Goal: Task Accomplishment & Management: Use online tool/utility

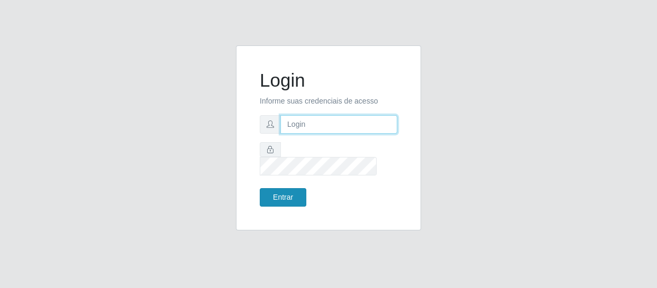
type input "[EMAIL_ADDRESS][DOMAIN_NAME]"
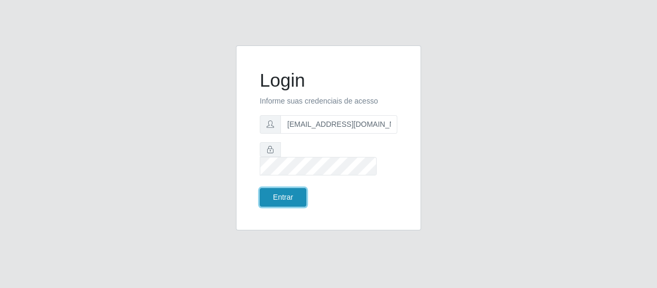
click at [287, 189] on button "Entrar" at bounding box center [283, 197] width 47 height 19
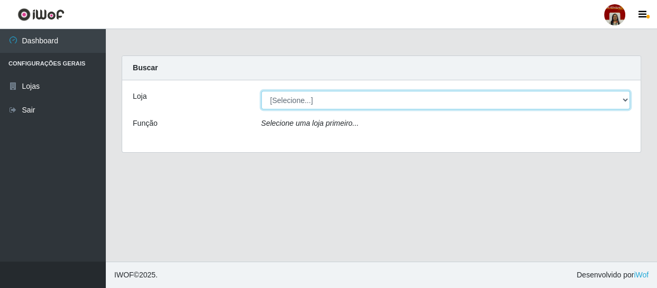
click at [623, 100] on select "[Selecione...] Mar Vermelho - Loja 04" at bounding box center [445, 100] width 369 height 19
select select "251"
click at [261, 91] on select "[Selecione...] Mar Vermelho - Loja 04" at bounding box center [445, 100] width 369 height 19
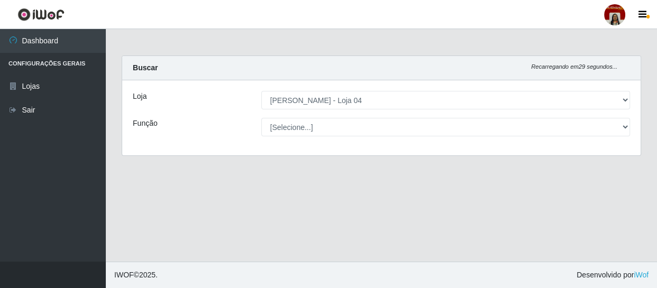
click at [607, 125] on select "[Selecione...] ASG ASG + ASG ++ Auxiliar de Depósito Auxiliar de Depósito + Aux…" at bounding box center [445, 127] width 369 height 19
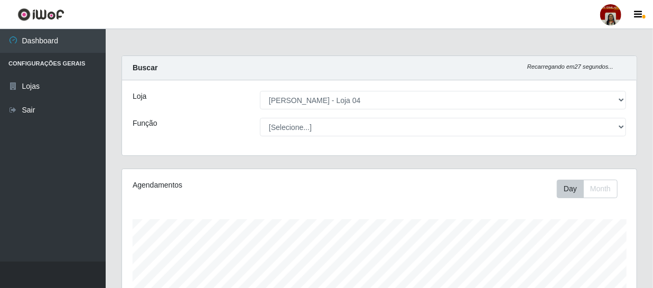
scroll to position [219, 515]
select select "22"
click at [260, 118] on select "[Selecione...] ASG ASG + ASG ++ Auxiliar de Depósito Auxiliar de Depósito + Aux…" at bounding box center [443, 127] width 366 height 19
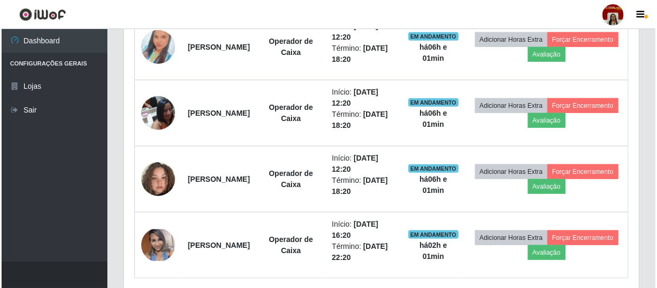
scroll to position [393, 0]
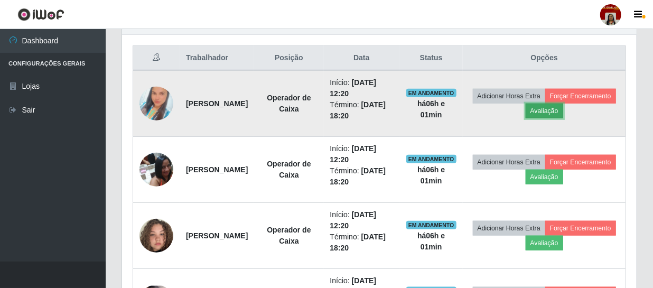
click at [564, 106] on button "Avaliação" at bounding box center [545, 111] width 38 height 15
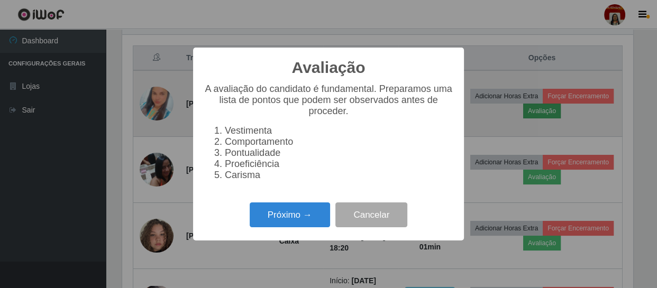
scroll to position [219, 510]
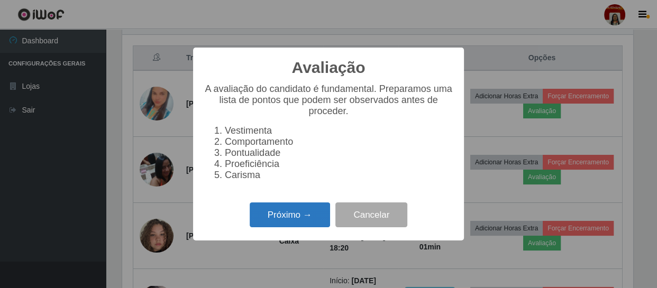
click at [284, 221] on button "Próximo →" at bounding box center [290, 214] width 80 height 25
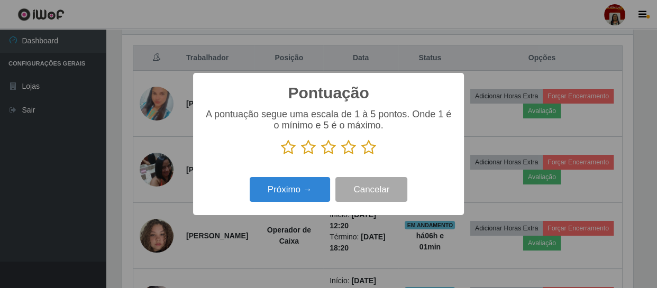
click at [369, 147] on icon at bounding box center [368, 148] width 15 height 16
click at [361, 155] on input "radio" at bounding box center [361, 155] width 0 height 0
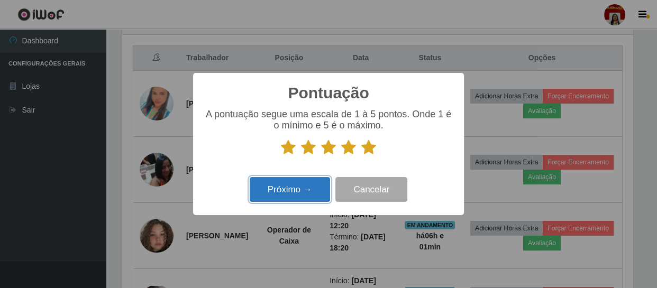
click at [278, 192] on button "Próximo →" at bounding box center [290, 189] width 80 height 25
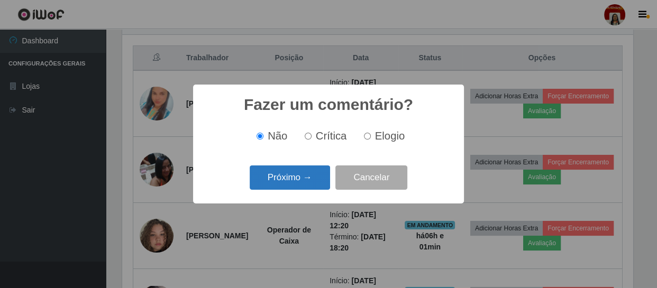
click at [290, 182] on button "Próximo →" at bounding box center [290, 177] width 80 height 25
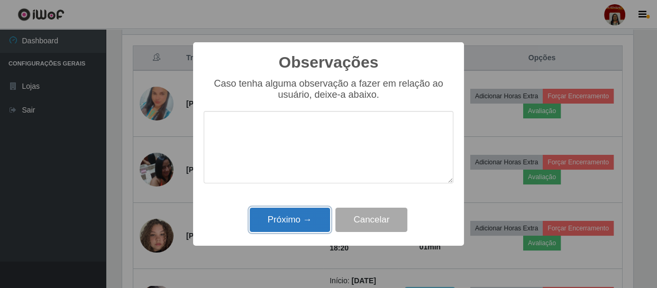
click at [289, 211] on button "Próximo →" at bounding box center [290, 220] width 80 height 25
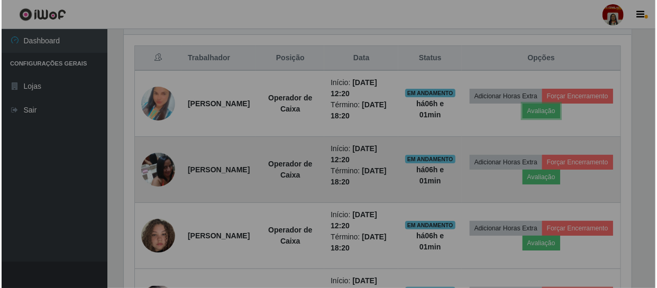
scroll to position [219, 515]
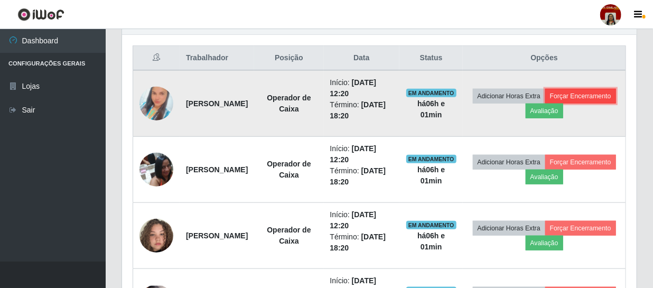
click at [546, 104] on button "Forçar Encerramento" at bounding box center [581, 96] width 71 height 15
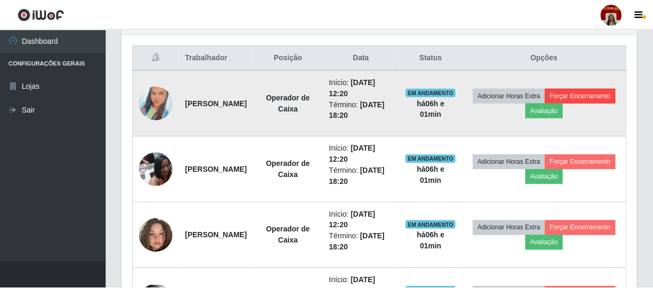
scroll to position [219, 510]
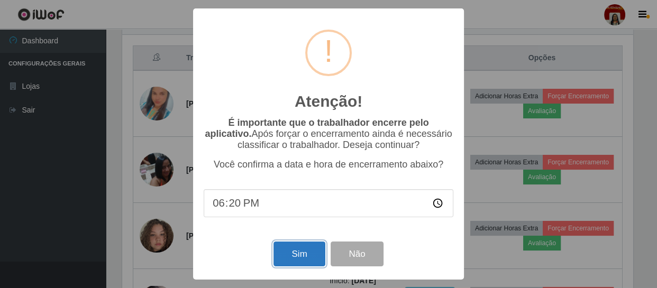
click at [308, 257] on button "Sim" at bounding box center [298, 254] width 51 height 25
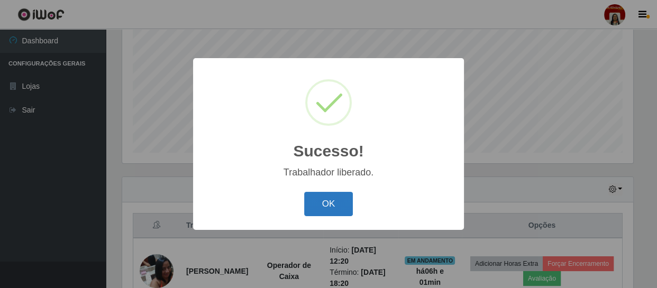
click at [309, 196] on button "OK" at bounding box center [328, 204] width 49 height 25
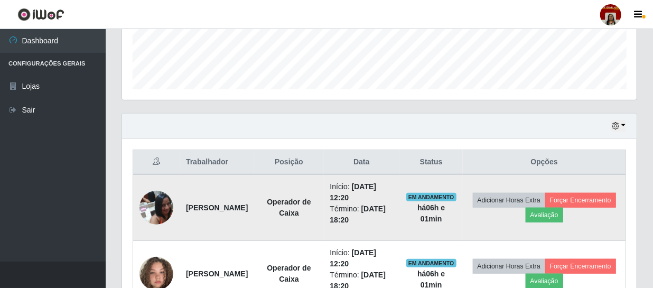
scroll to position [418, 0]
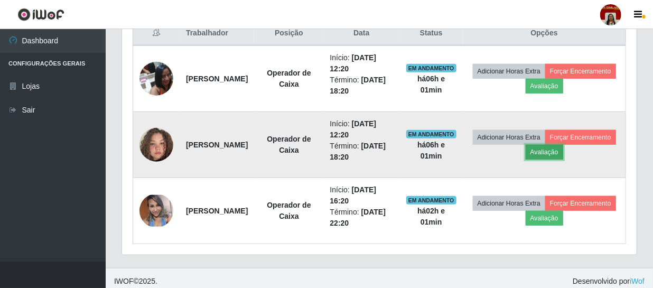
click at [564, 152] on button "Avaliação" at bounding box center [545, 152] width 38 height 15
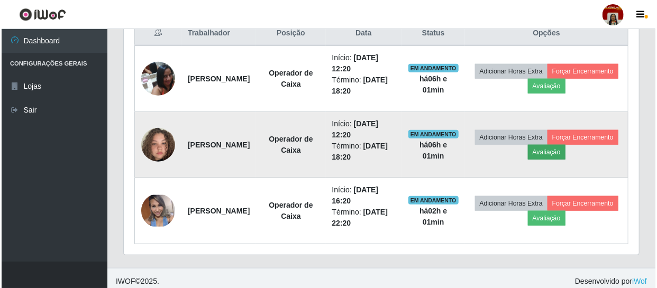
scroll to position [219, 510]
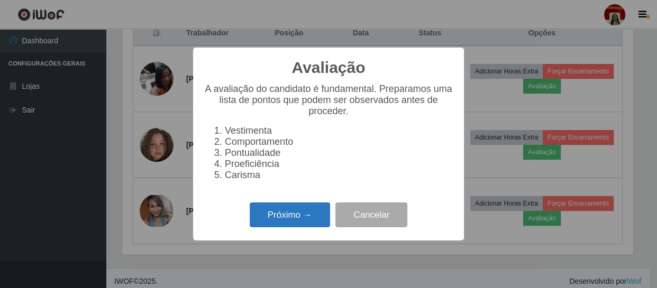
click at [302, 224] on button "Próximo →" at bounding box center [290, 214] width 80 height 25
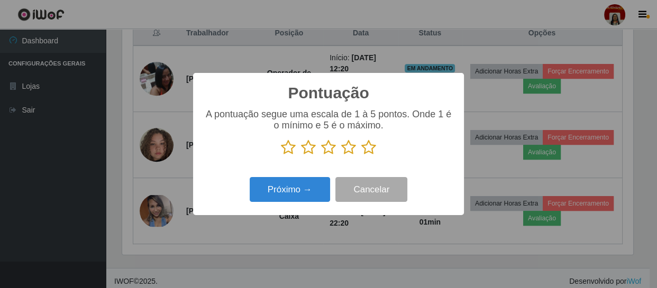
scroll to position [528498, 528207]
click at [374, 148] on icon at bounding box center [368, 148] width 15 height 16
click at [361, 155] on input "radio" at bounding box center [361, 155] width 0 height 0
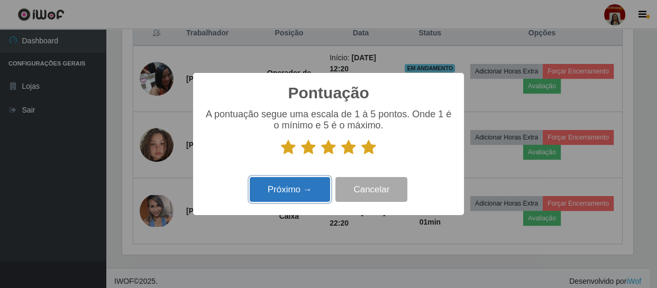
click at [314, 181] on button "Próximo →" at bounding box center [290, 189] width 80 height 25
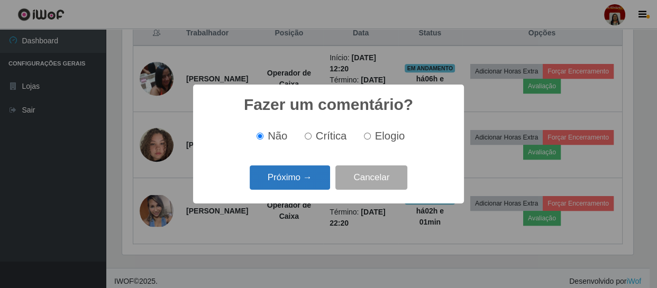
click at [288, 185] on button "Próximo →" at bounding box center [290, 177] width 80 height 25
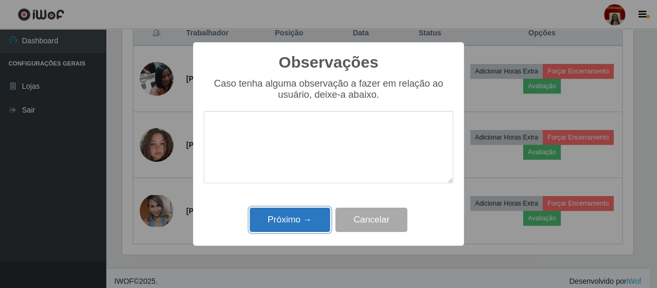
click at [300, 224] on button "Próximo →" at bounding box center [290, 220] width 80 height 25
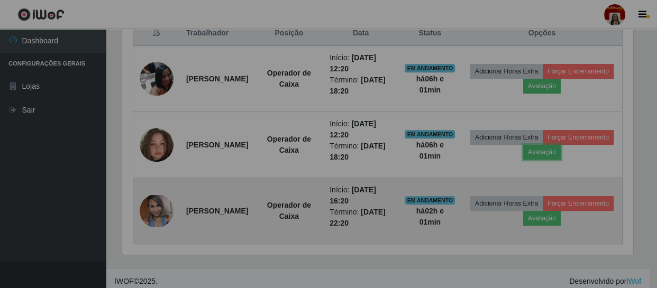
scroll to position [219, 515]
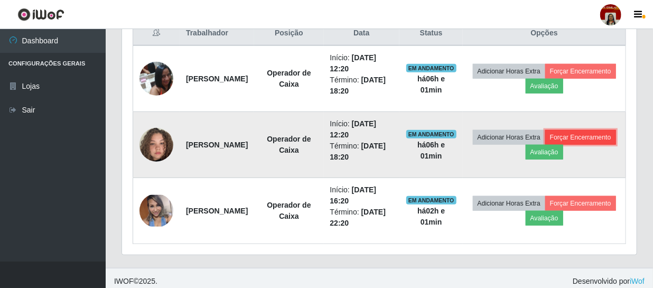
click at [551, 145] on button "Forçar Encerramento" at bounding box center [581, 137] width 71 height 15
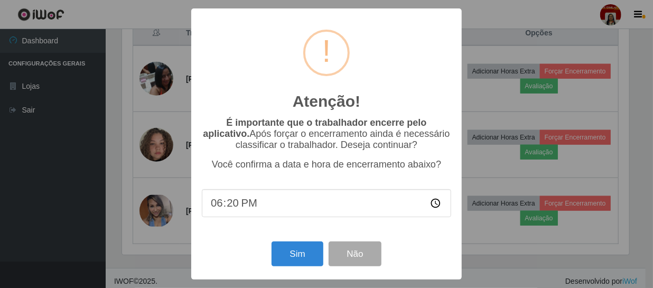
scroll to position [219, 510]
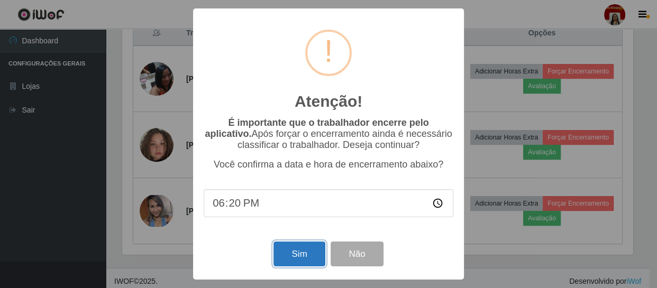
click at [302, 259] on button "Sim" at bounding box center [298, 254] width 51 height 25
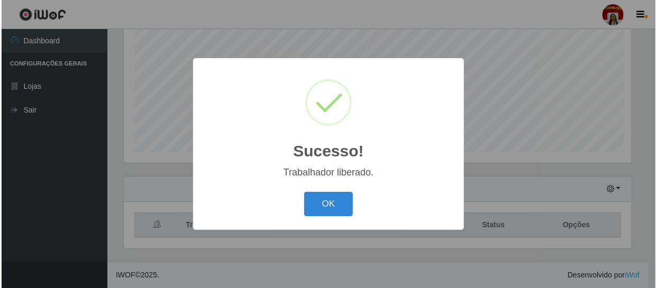
scroll to position [0, 0]
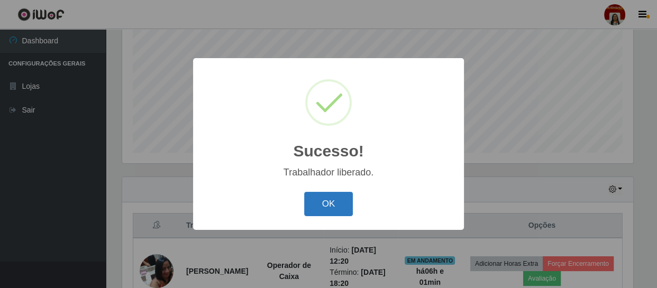
click at [325, 210] on button "OK" at bounding box center [328, 204] width 49 height 25
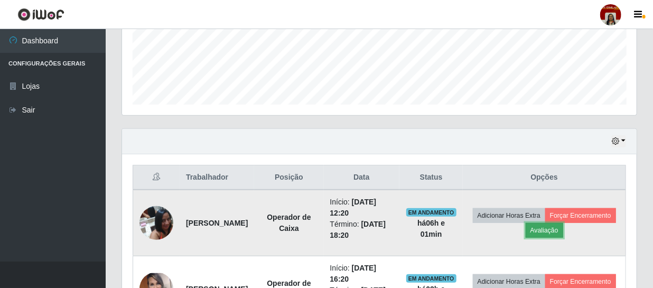
click at [564, 227] on button "Avaliação" at bounding box center [545, 230] width 38 height 15
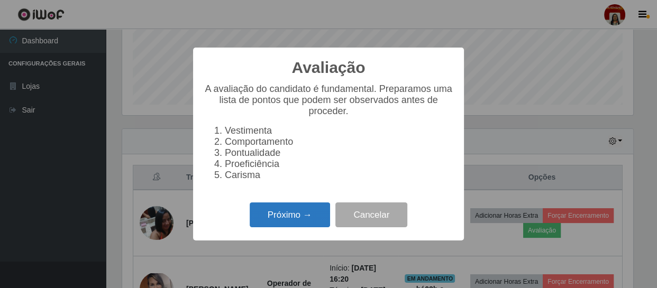
click at [292, 223] on button "Próximo →" at bounding box center [290, 214] width 80 height 25
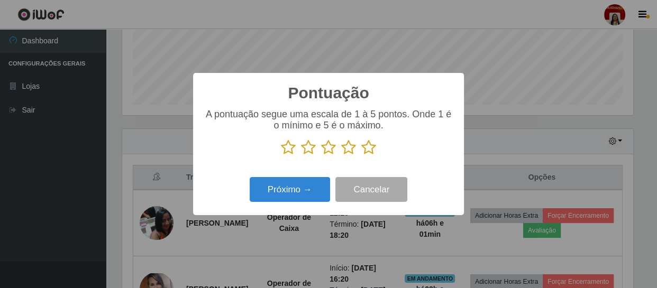
click at [366, 148] on icon at bounding box center [368, 148] width 15 height 16
click at [361, 155] on input "radio" at bounding box center [361, 155] width 0 height 0
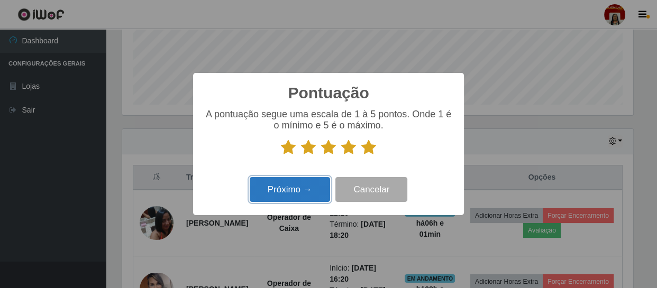
click at [298, 185] on button "Próximo →" at bounding box center [290, 189] width 80 height 25
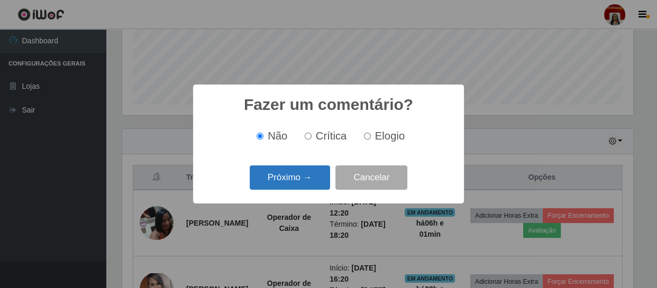
click at [297, 185] on button "Próximo →" at bounding box center [290, 177] width 80 height 25
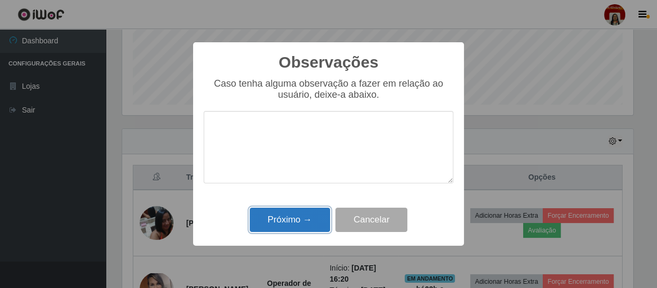
click at [298, 217] on button "Próximo →" at bounding box center [290, 220] width 80 height 25
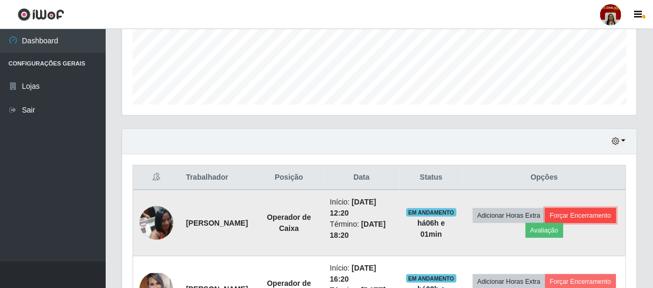
click at [546, 223] on button "Forçar Encerramento" at bounding box center [581, 215] width 71 height 15
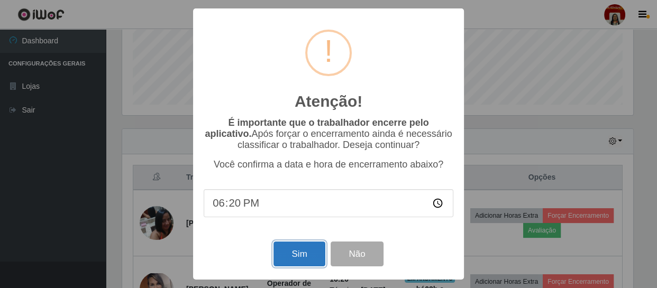
click at [308, 255] on button "Sim" at bounding box center [298, 254] width 51 height 25
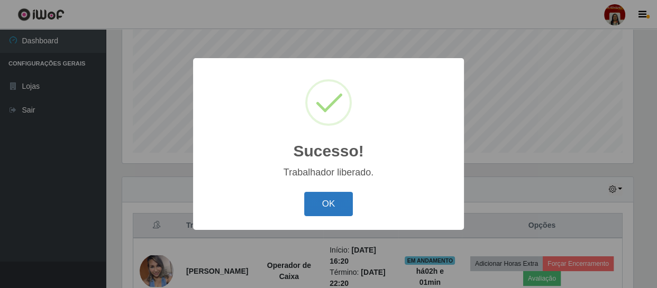
click at [322, 207] on button "OK" at bounding box center [328, 204] width 49 height 25
